Goal: Entertainment & Leisure: Browse casually

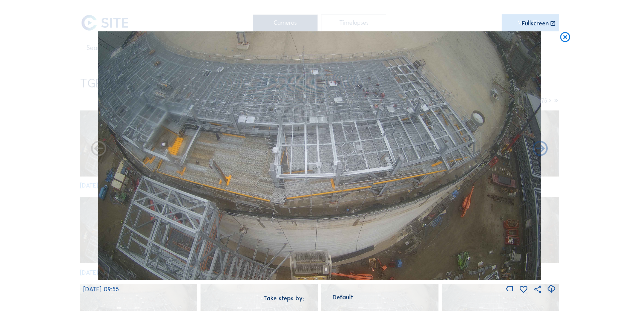
click at [568, 37] on icon at bounding box center [565, 37] width 12 height 12
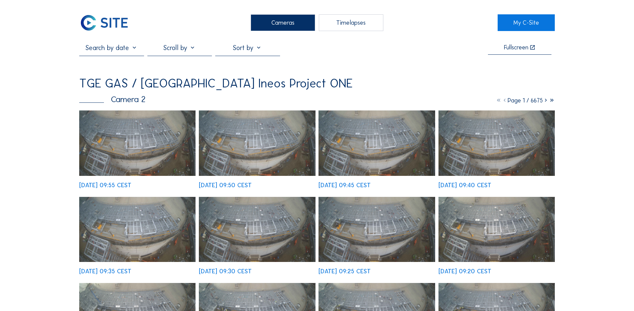
click at [274, 24] on div "Cameras" at bounding box center [283, 22] width 64 height 17
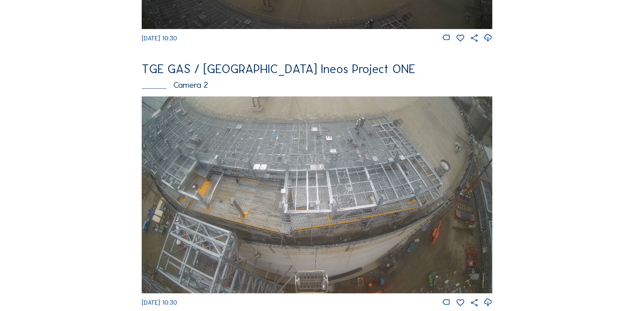
scroll to position [267, 0]
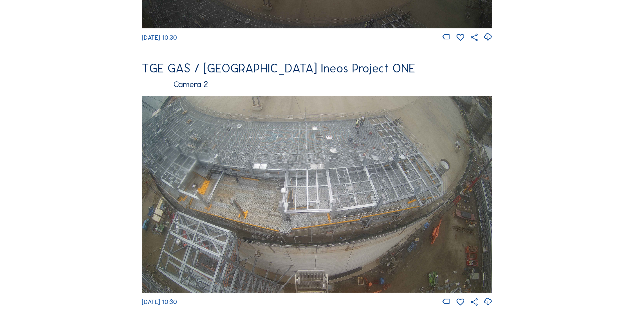
click at [327, 167] on img at bounding box center [317, 194] width 350 height 197
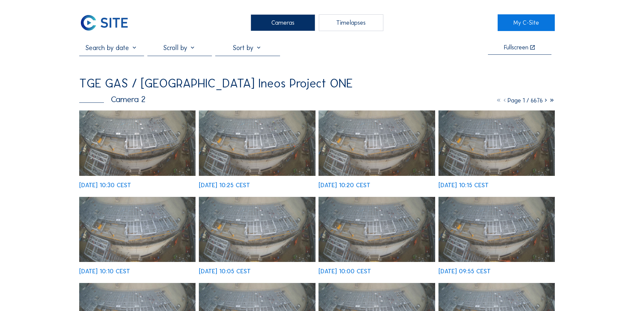
click at [143, 131] on img at bounding box center [137, 143] width 116 height 65
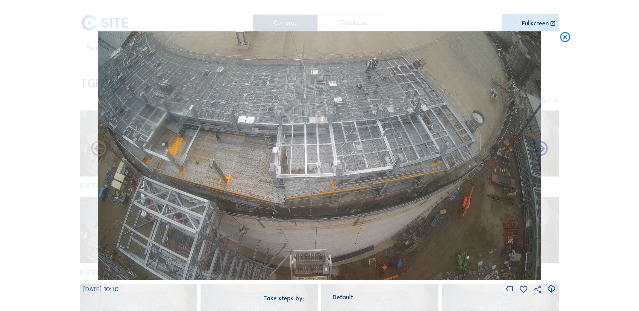
click at [550, 290] on icon at bounding box center [551, 289] width 9 height 11
click at [45, 184] on div "Scroll to travel through time | Press 'Alt' Button + Scroll to Zoom | Click and…" at bounding box center [319, 155] width 639 height 311
click at [565, 36] on icon at bounding box center [565, 37] width 12 height 12
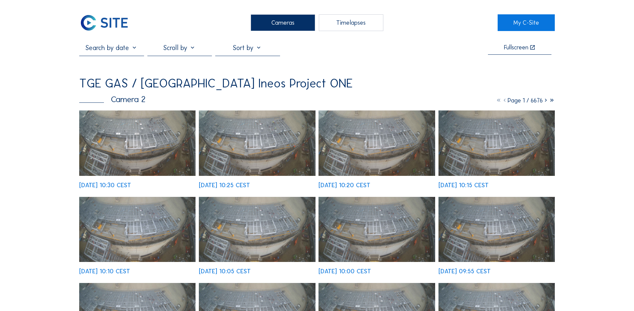
click at [285, 22] on div "Cameras" at bounding box center [283, 22] width 64 height 17
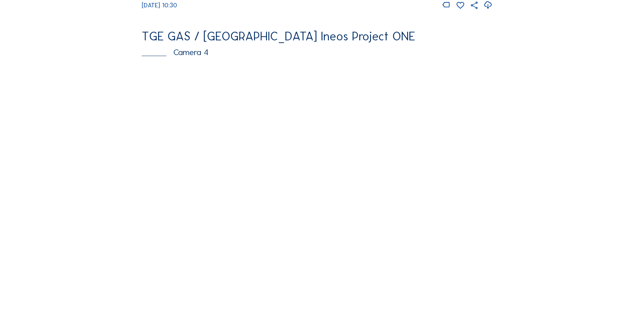
scroll to position [575, 0]
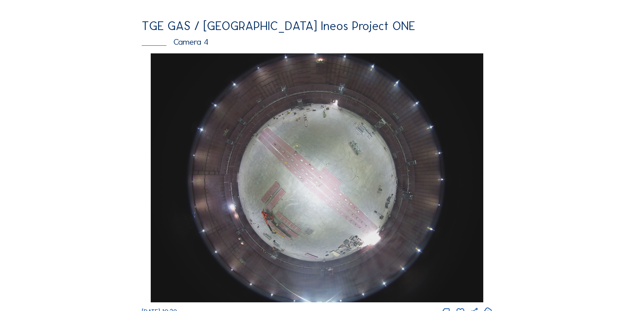
click at [347, 146] on img at bounding box center [317, 177] width 332 height 249
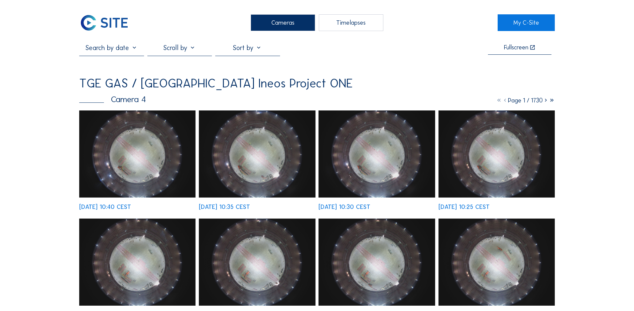
click at [127, 150] on img at bounding box center [137, 154] width 116 height 87
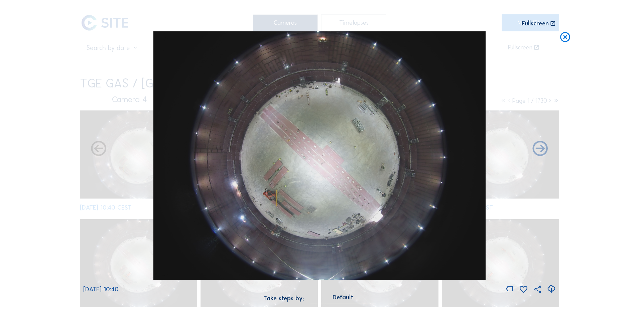
click at [551, 290] on icon at bounding box center [551, 289] width 9 height 11
